Goal: Information Seeking & Learning: Learn about a topic

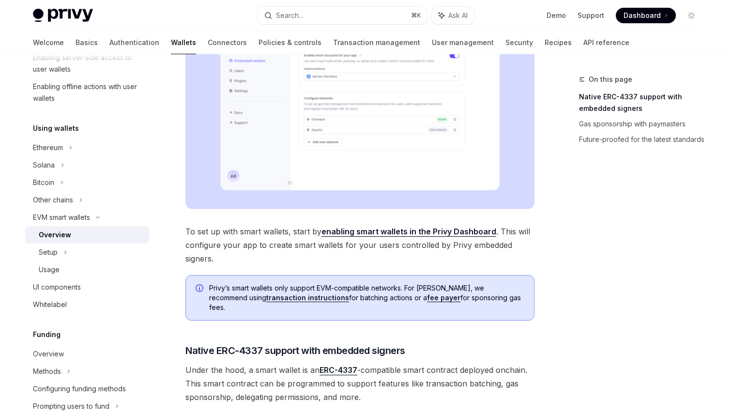
scroll to position [271, 0]
click at [388, 230] on link "enabling smart wallets in the Privy Dashboard" at bounding box center [408, 231] width 175 height 10
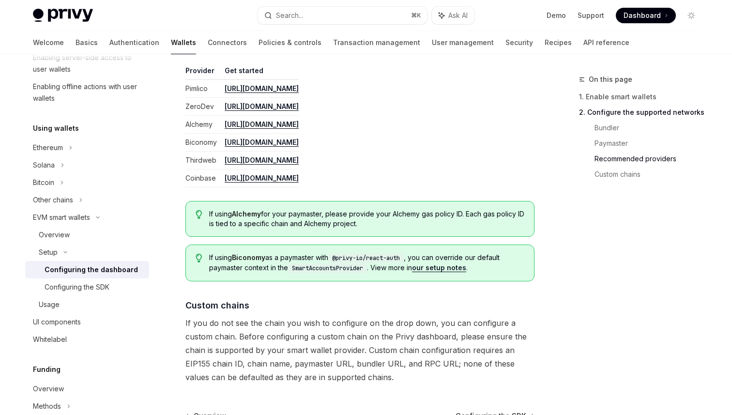
scroll to position [1308, 0]
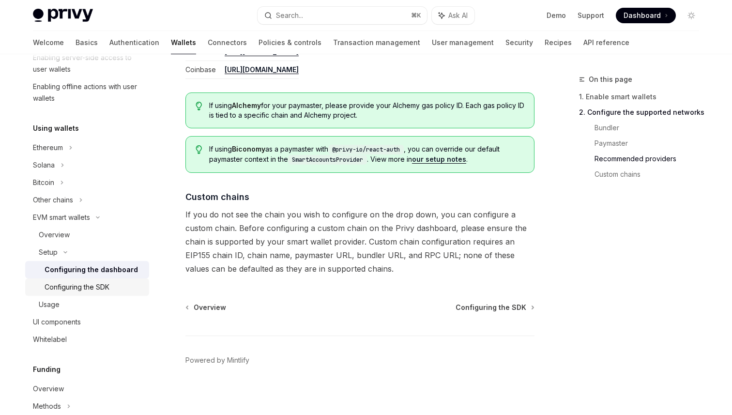
click at [106, 284] on div "Configuring the SDK" at bounding box center [77, 287] width 65 height 12
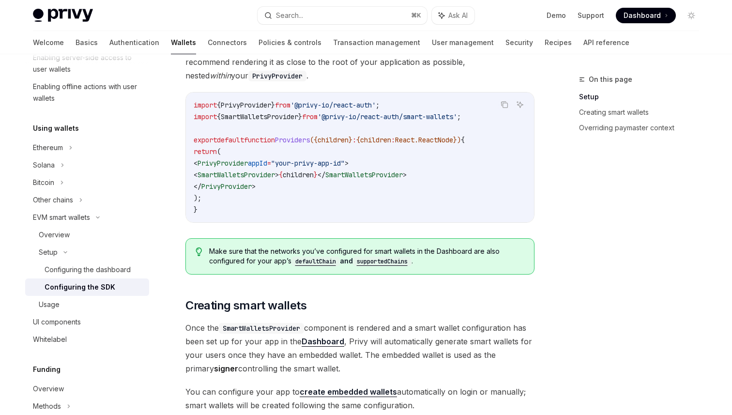
scroll to position [352, 0]
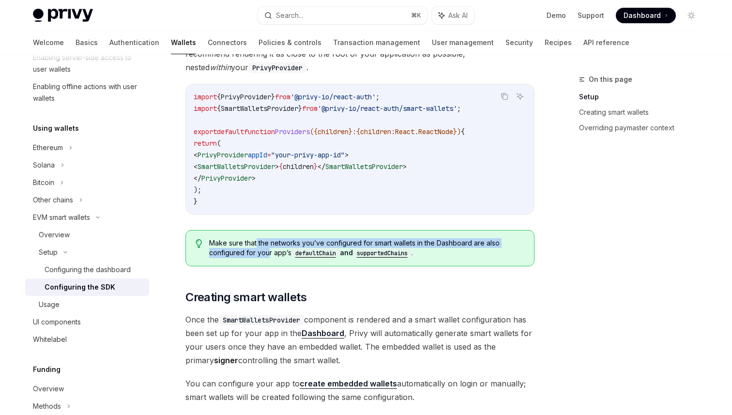
drag, startPoint x: 255, startPoint y: 243, endPoint x: 266, endPoint y: 253, distance: 14.4
click at [266, 253] on span "Make sure that the networks you’ve configured for smart wallets in the Dashboar…" at bounding box center [366, 248] width 315 height 20
click at [311, 255] on code "defaultChain" at bounding box center [315, 253] width 48 height 10
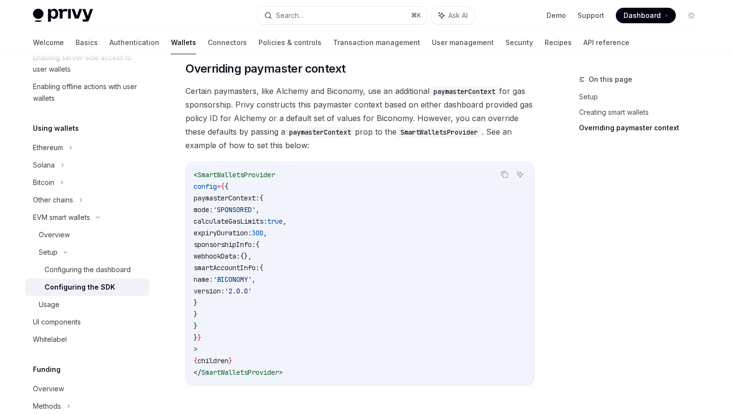
scroll to position [847, 0]
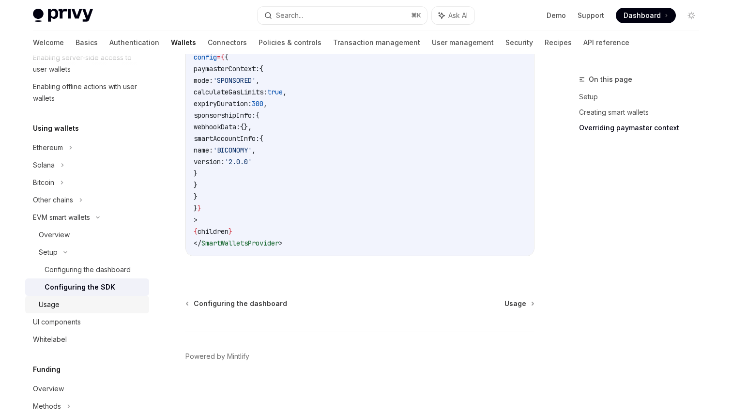
click at [111, 309] on div "Usage" at bounding box center [91, 305] width 105 height 12
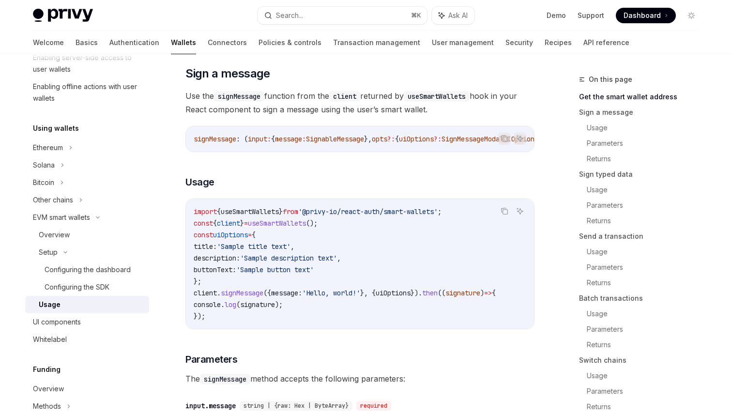
scroll to position [405, 0]
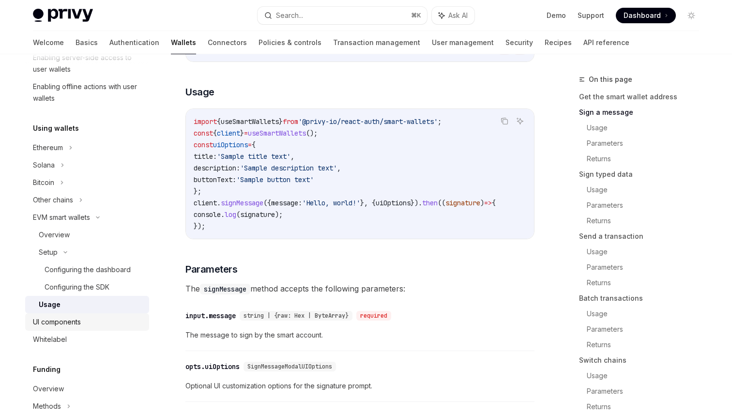
click at [98, 315] on link "UI components" at bounding box center [87, 321] width 124 height 17
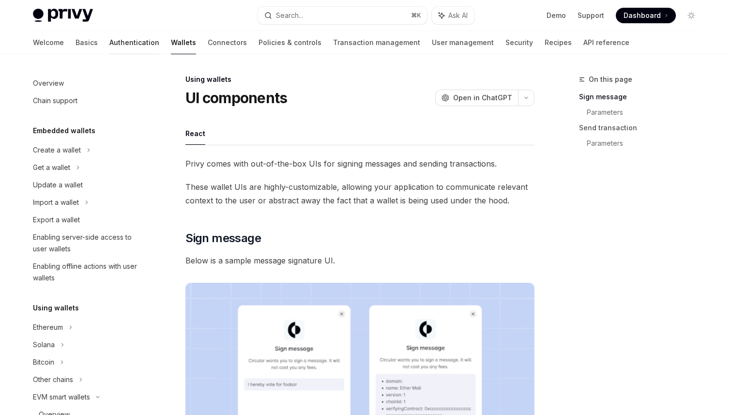
click at [109, 37] on link "Authentication" at bounding box center [134, 42] width 50 height 23
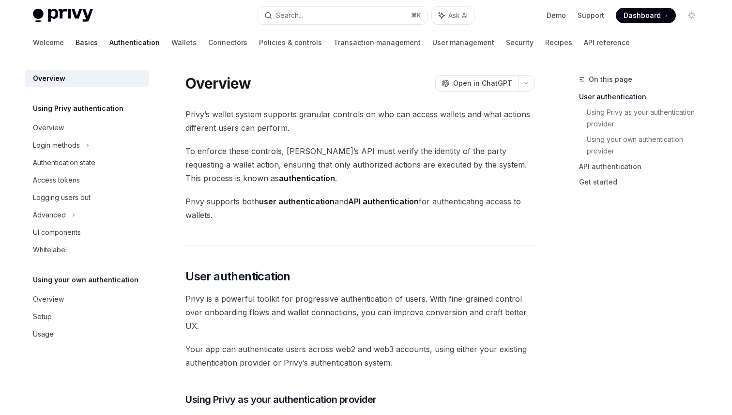
click at [75, 42] on link "Basics" at bounding box center [86, 42] width 22 height 23
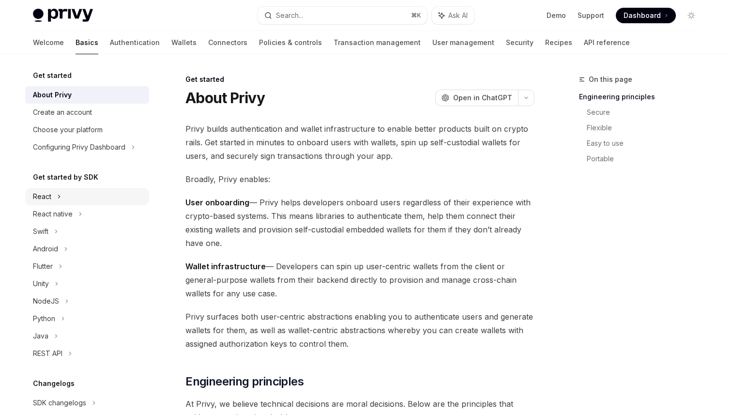
click at [98, 194] on div "React" at bounding box center [87, 196] width 124 height 17
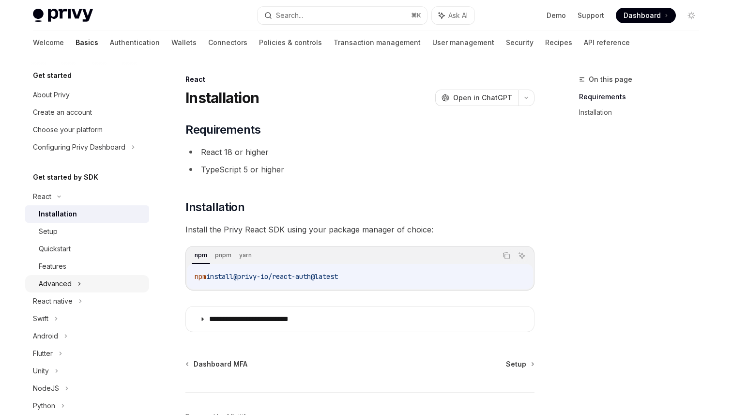
click at [72, 279] on div "Advanced" at bounding box center [87, 283] width 124 height 17
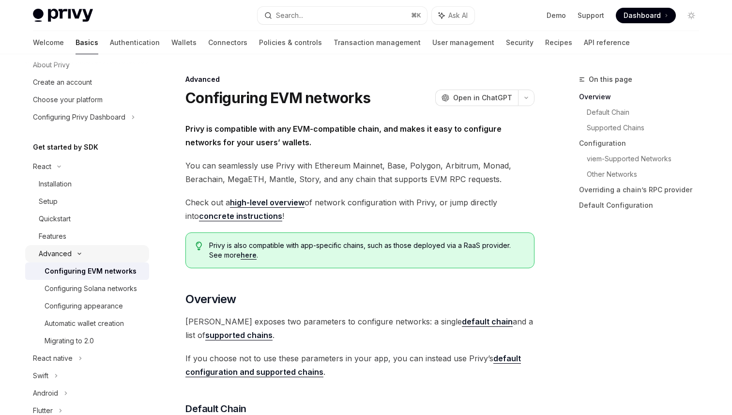
scroll to position [30, 0]
click at [124, 322] on div "Automatic wallet creation" at bounding box center [84, 323] width 79 height 12
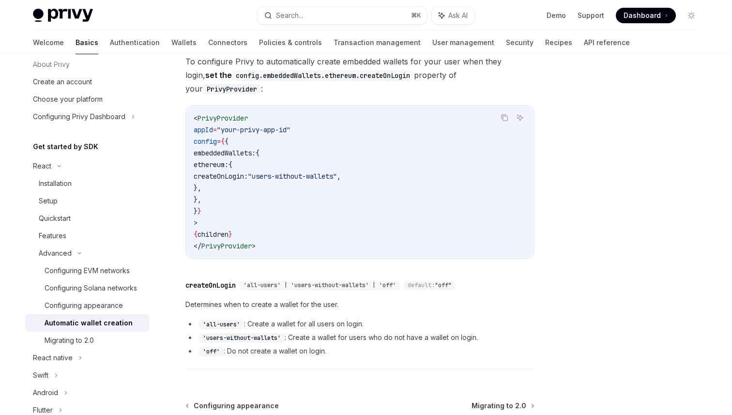
scroll to position [247, 0]
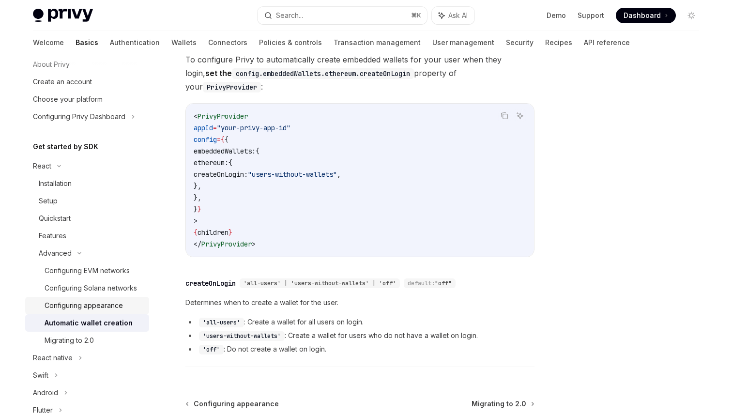
click at [113, 309] on div "Configuring appearance" at bounding box center [84, 305] width 78 height 12
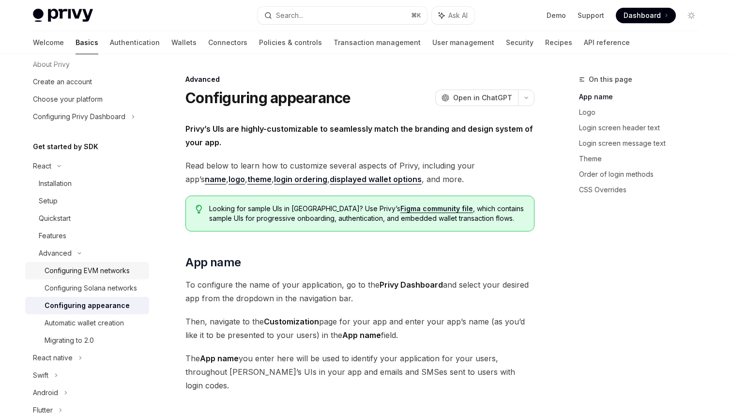
click at [126, 275] on div "Configuring EVM networks" at bounding box center [87, 271] width 85 height 12
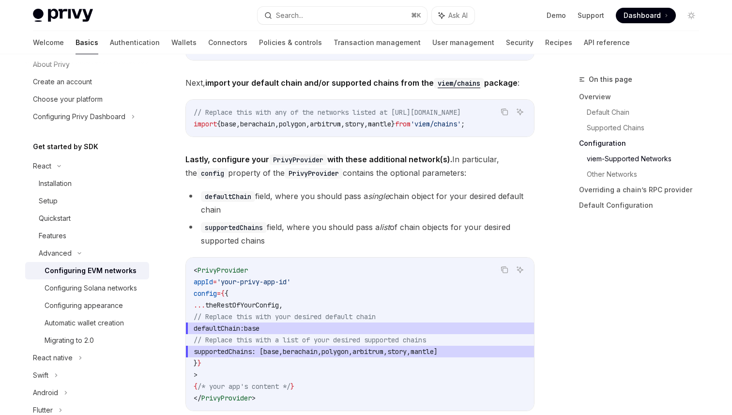
scroll to position [1132, 0]
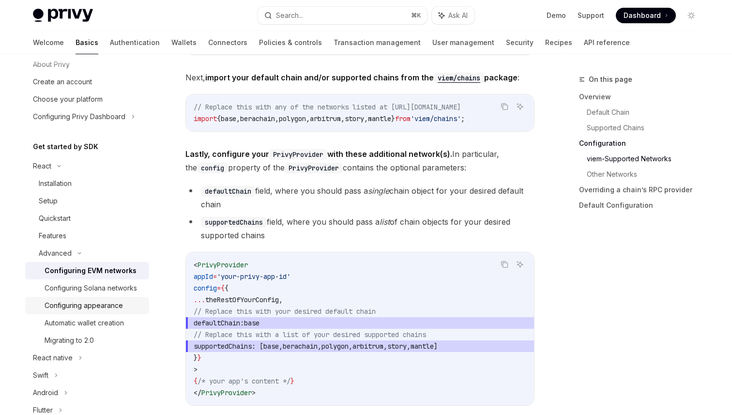
click at [100, 308] on div "Configuring appearance" at bounding box center [84, 305] width 78 height 12
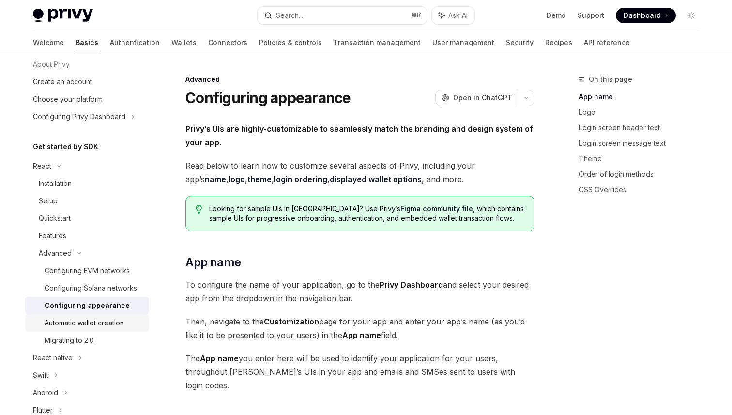
click at [96, 322] on div "Automatic wallet creation" at bounding box center [84, 323] width 79 height 12
type textarea "*"
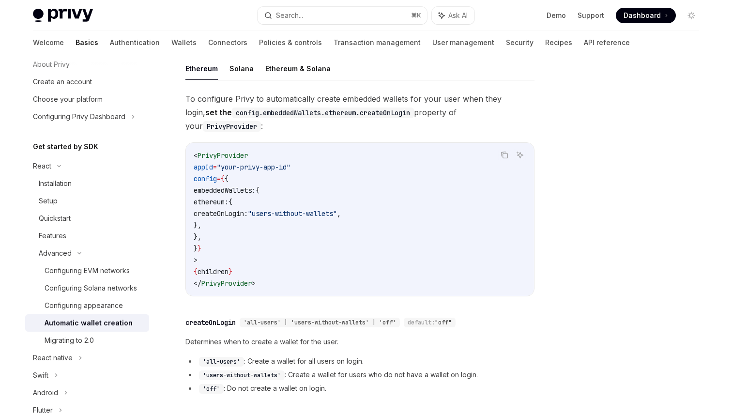
scroll to position [194, 0]
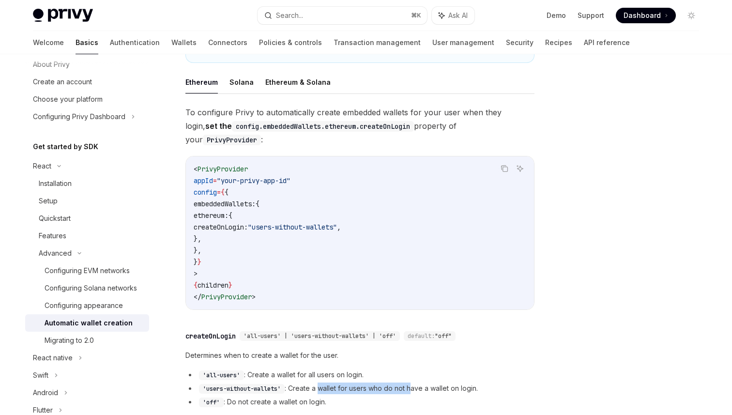
drag, startPoint x: 401, startPoint y: 375, endPoint x: 319, endPoint y: 375, distance: 81.8
click at [319, 382] on li "'users-without-wallets' : Create a wallet for users who do not have a wallet on…" at bounding box center [359, 388] width 349 height 12
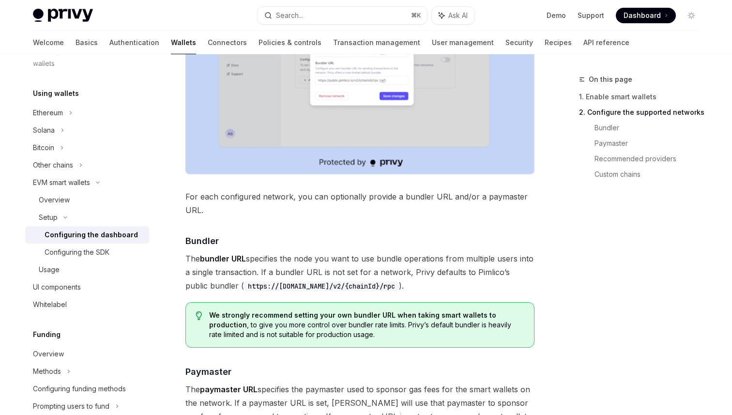
scroll to position [1250, 0]
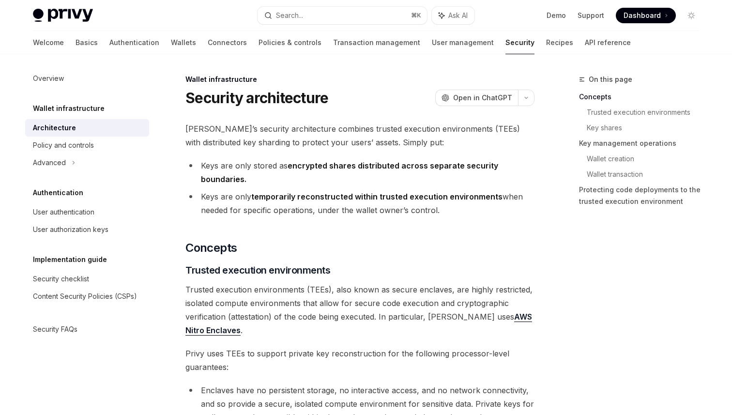
click at [329, 136] on span "Privy’s security architecture combines trusted execution environments (TEEs) wi…" at bounding box center [359, 135] width 349 height 27
drag, startPoint x: 328, startPoint y: 128, endPoint x: 499, endPoint y: 130, distance: 171.3
click at [499, 130] on span "Privy’s security architecture combines trusted execution environments (TEEs) wi…" at bounding box center [359, 135] width 349 height 27
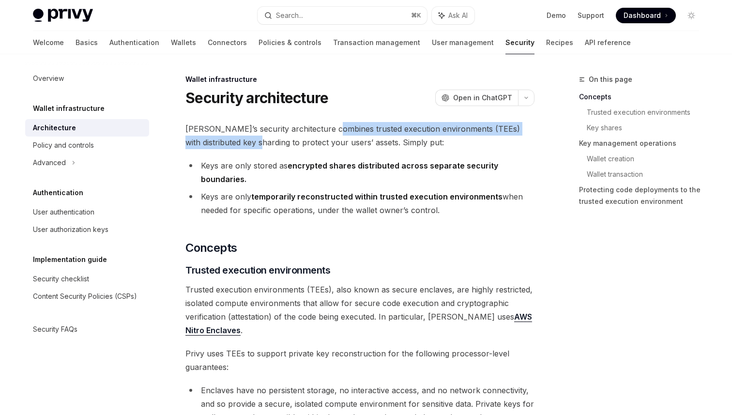
drag, startPoint x: 327, startPoint y: 130, endPoint x: 233, endPoint y: 145, distance: 94.6
click at [233, 145] on span "Privy’s security architecture combines trusted execution environments (TEEs) wi…" at bounding box center [359, 135] width 349 height 27
copy span "trusted execution environments (TEEs) with distributed key sharding"
